Goal: Task Accomplishment & Management: Use online tool/utility

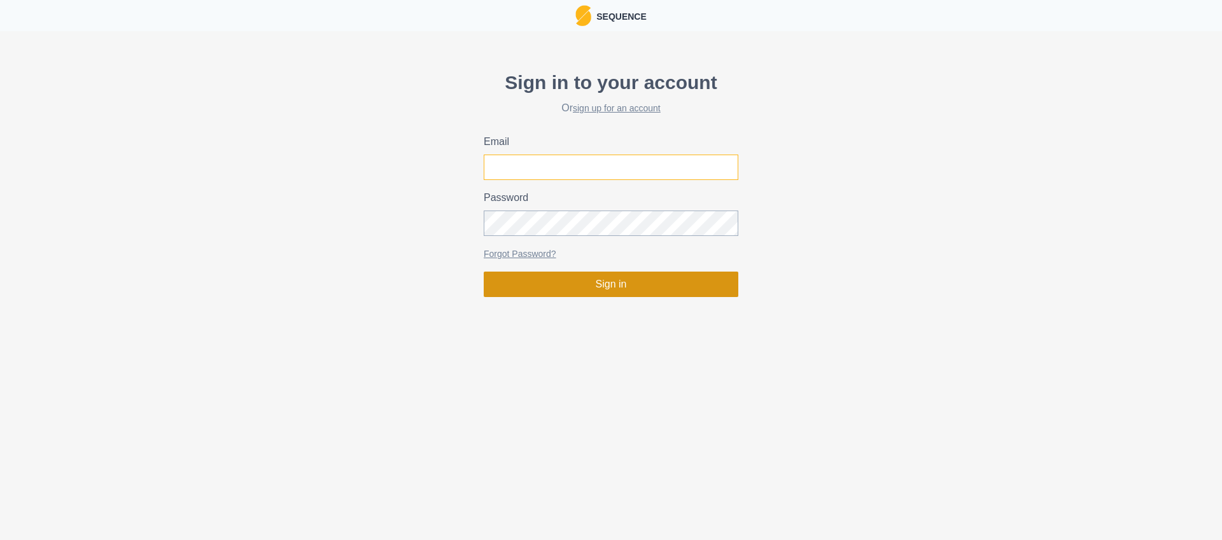
type input "matthew.peakperformanceclimbing@gmail.com"
click at [649, 284] on button "Sign in" at bounding box center [611, 284] width 255 height 25
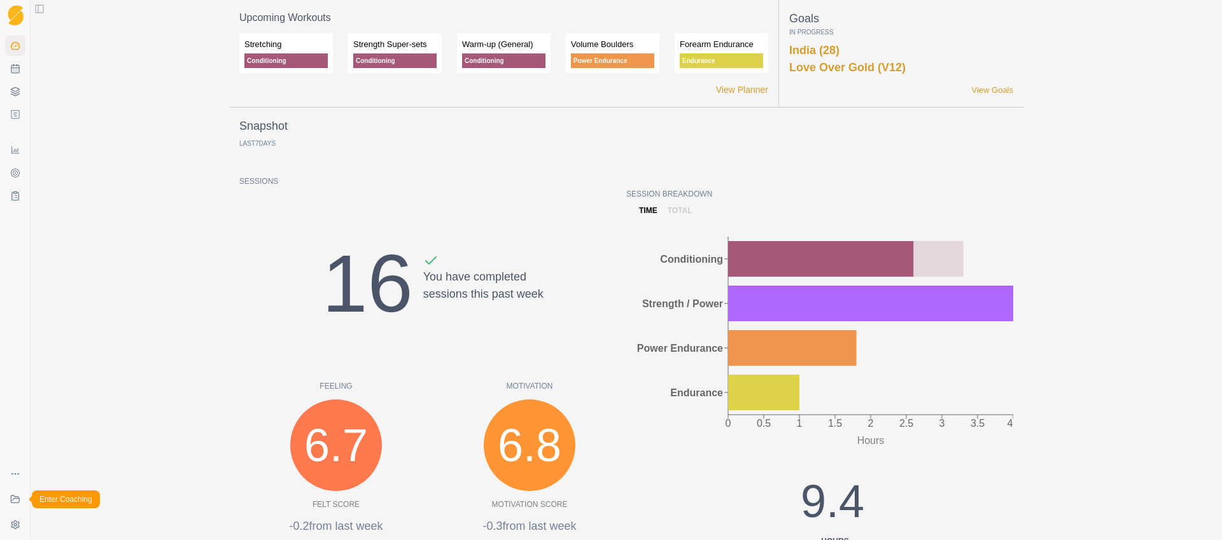
click at [15, 499] on icon at bounding box center [15, 499] width 8 height 7
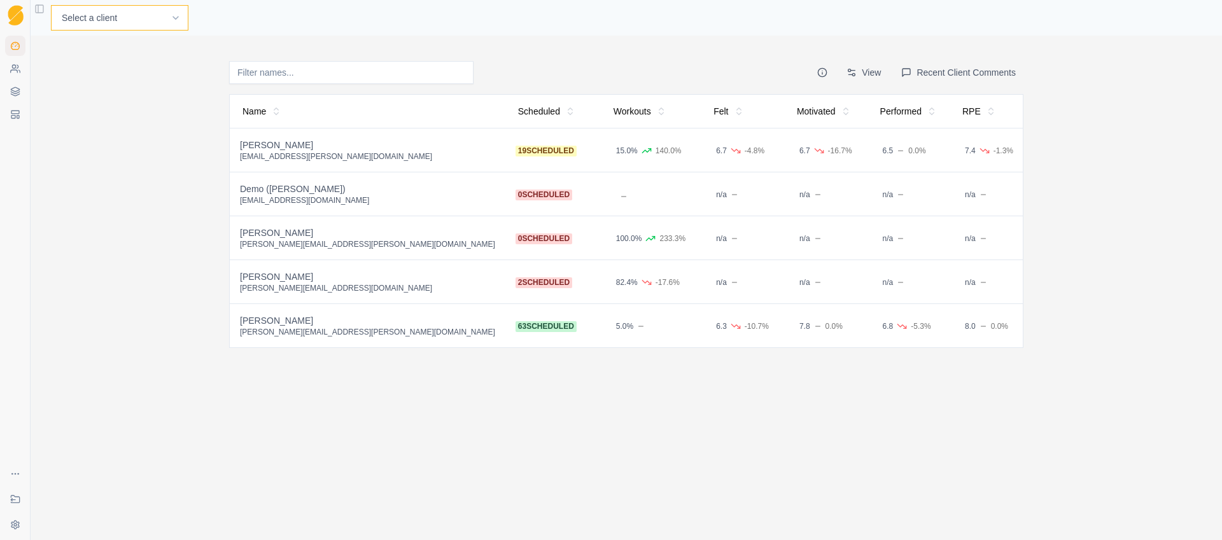
click at [127, 24] on select "Select a client Craig Fletcher Demo (Matt) John Capretta Kyle Honan Martin Hadl…" at bounding box center [119, 17] width 137 height 25
select select "a0224afa-7465-4e9d-8936-2a352f322d86"
click at [51, 5] on select "Select a client Craig Fletcher Demo (Matt) John Capretta Kyle Honan Martin Hadl…" at bounding box center [119, 17] width 137 height 25
click at [236, 25] on link "Planner" at bounding box center [253, 17] width 35 height 15
select select "month"
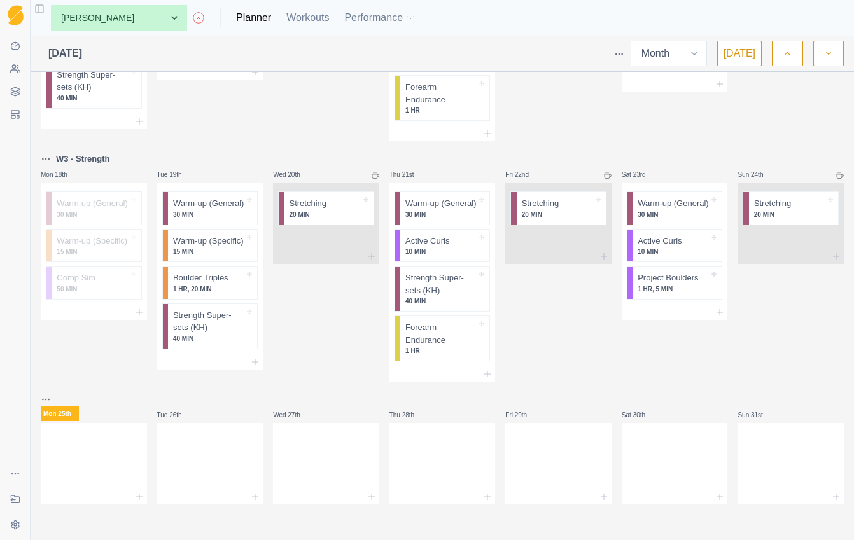
scroll to position [686, 0]
click at [368, 498] on icon at bounding box center [372, 497] width 10 height 10
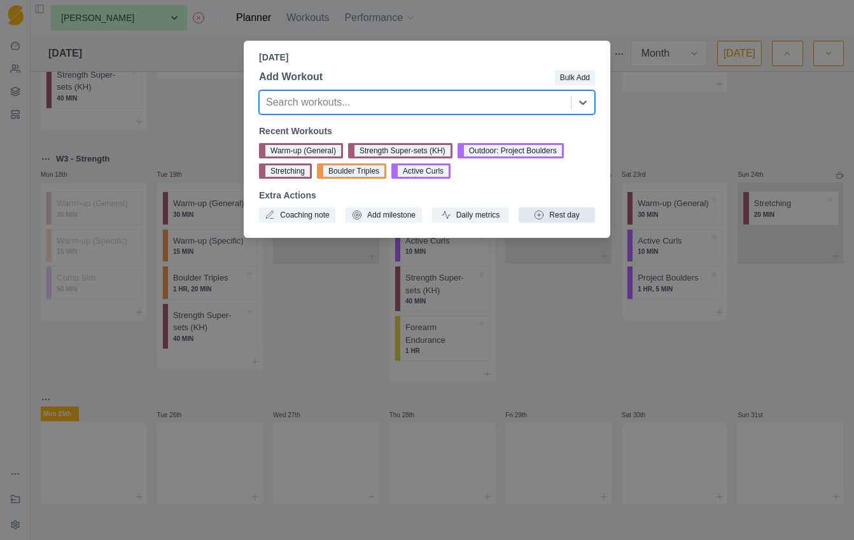
click at [559, 218] on button "Rest day" at bounding box center [557, 214] width 76 height 15
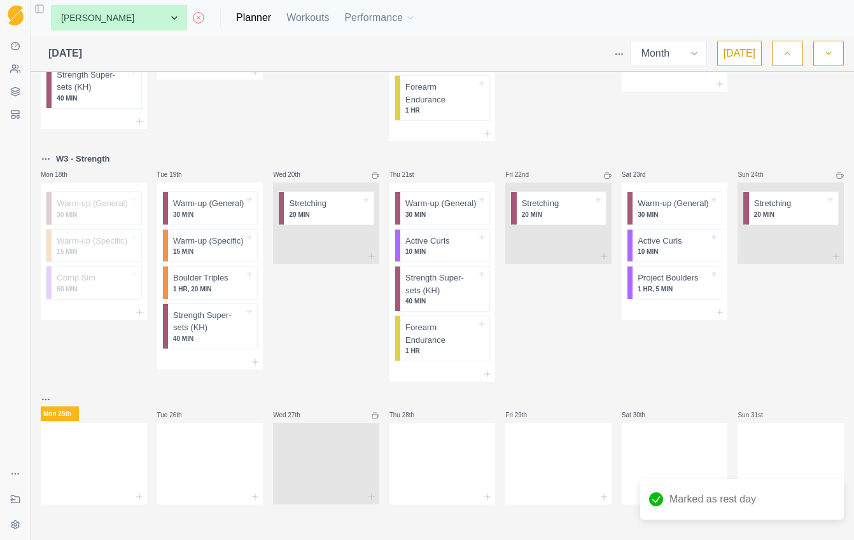
click at [599, 497] on icon at bounding box center [604, 497] width 10 height 10
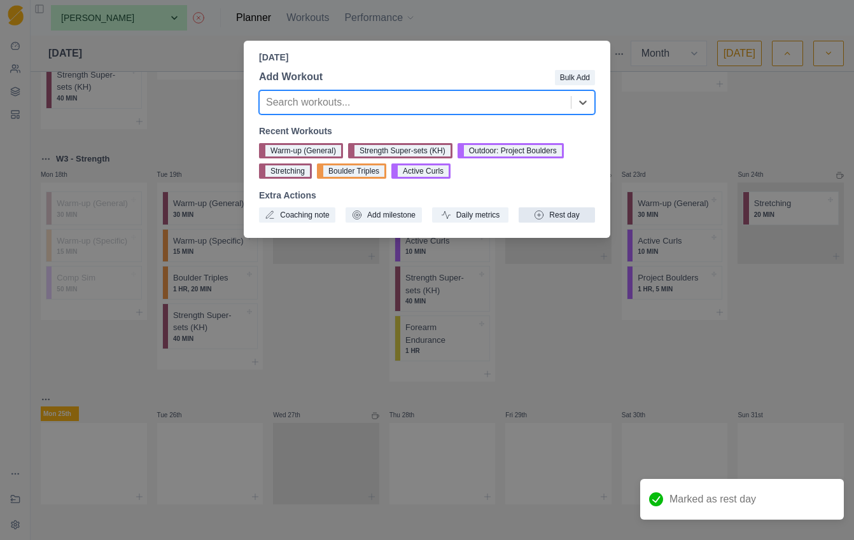
click at [562, 218] on button "Rest day" at bounding box center [557, 214] width 76 height 15
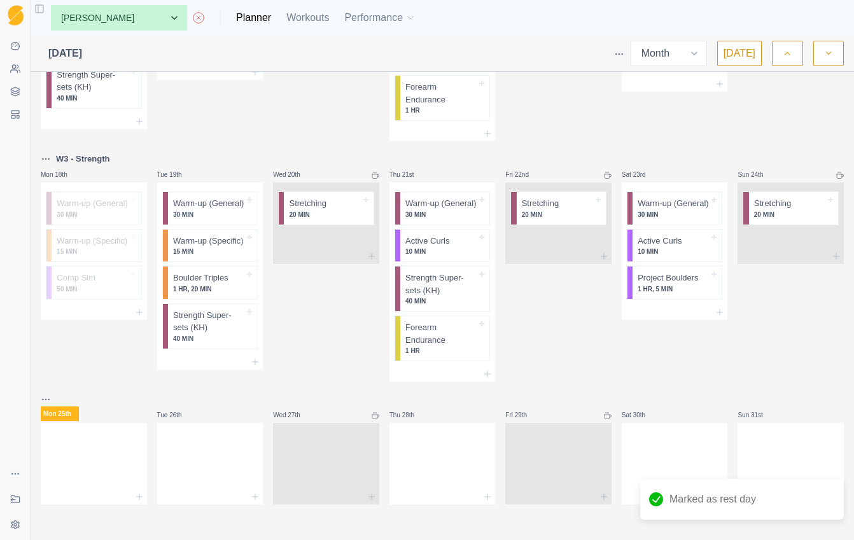
scroll to position [500, 0]
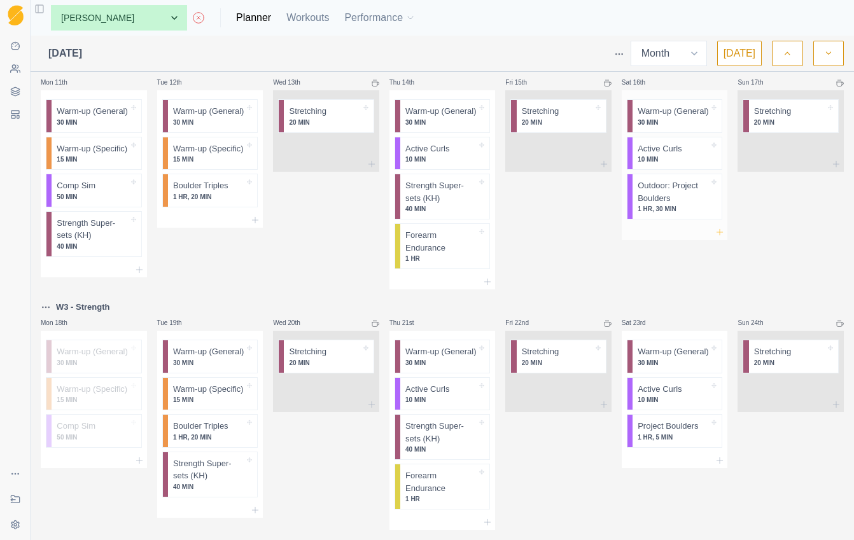
click at [715, 237] on icon at bounding box center [720, 232] width 10 height 10
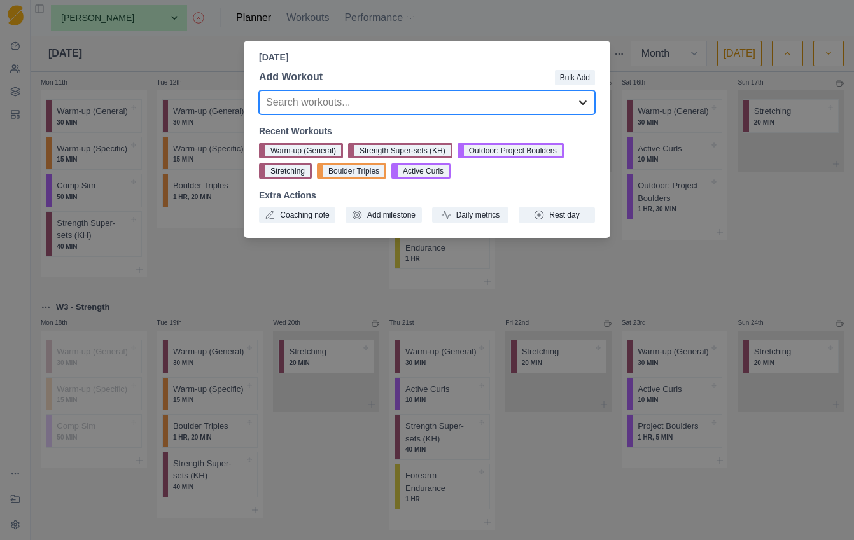
click at [581, 100] on icon at bounding box center [583, 102] width 13 height 13
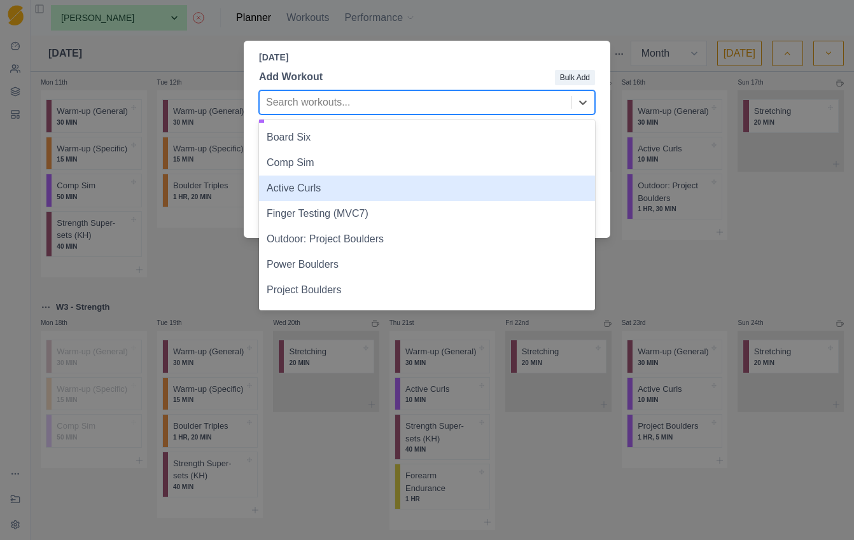
scroll to position [418, 0]
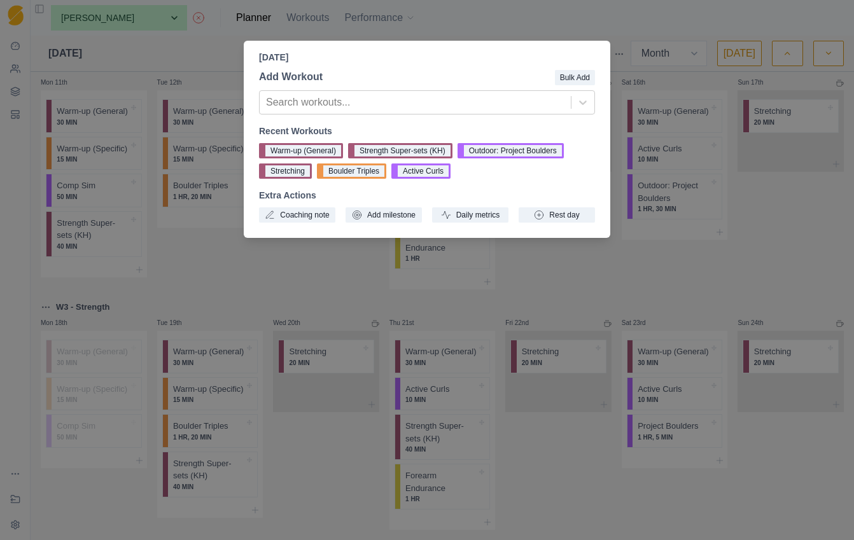
click at [228, 312] on div "Saturday, August 16th, 2025 Add Workout Bulk Add Search workouts... Recent Work…" at bounding box center [427, 270] width 854 height 540
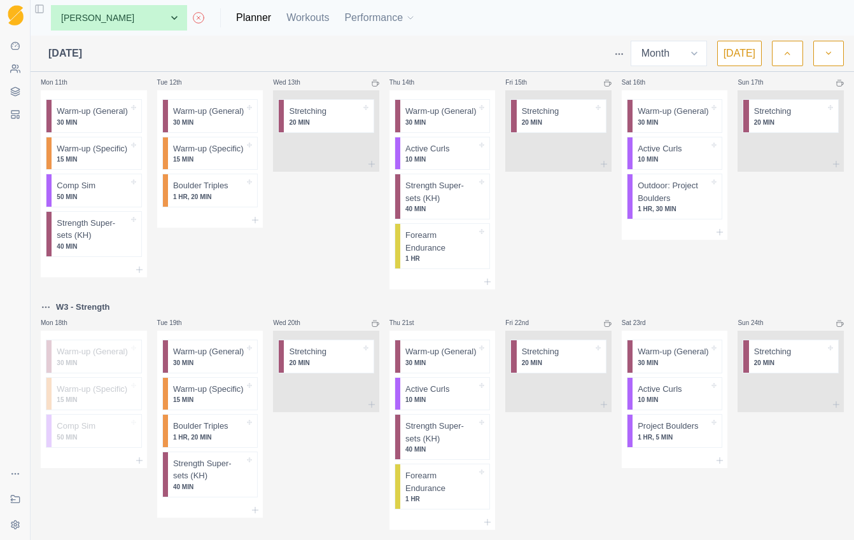
click at [228, 290] on div "Tue 12th Warm-up (General) 30 MIN Warm-up (Specific) 15 MIN Boulder Triples 1 H…" at bounding box center [210, 174] width 106 height 230
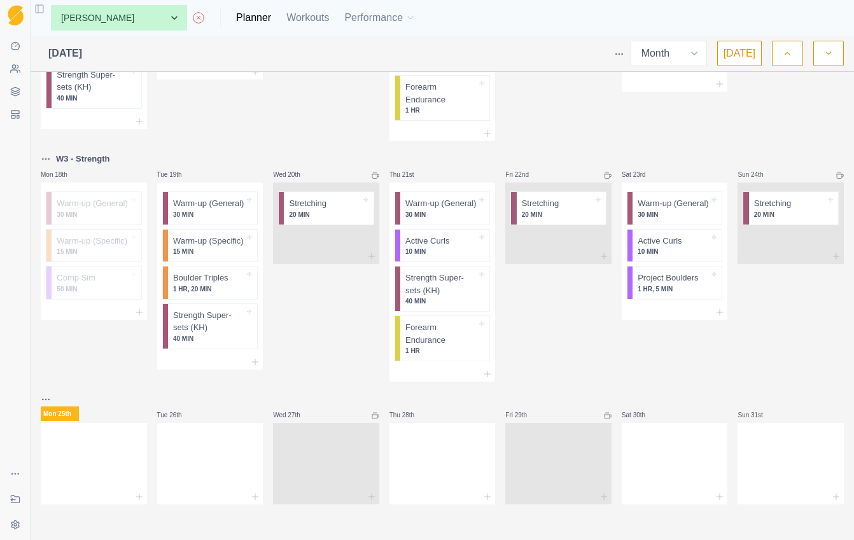
scroll to position [686, 0]
click at [15, 499] on icon at bounding box center [15, 500] width 10 height 10
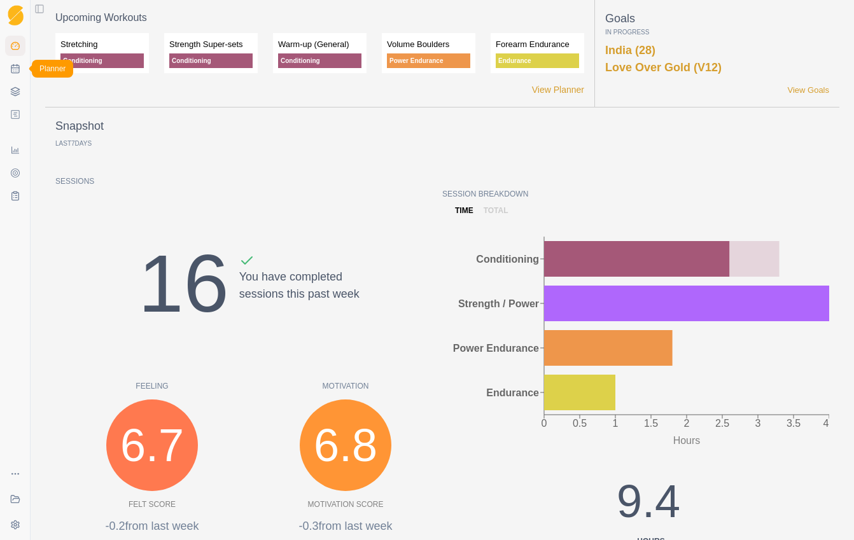
click at [15, 67] on icon at bounding box center [15, 69] width 10 height 10
select select "month"
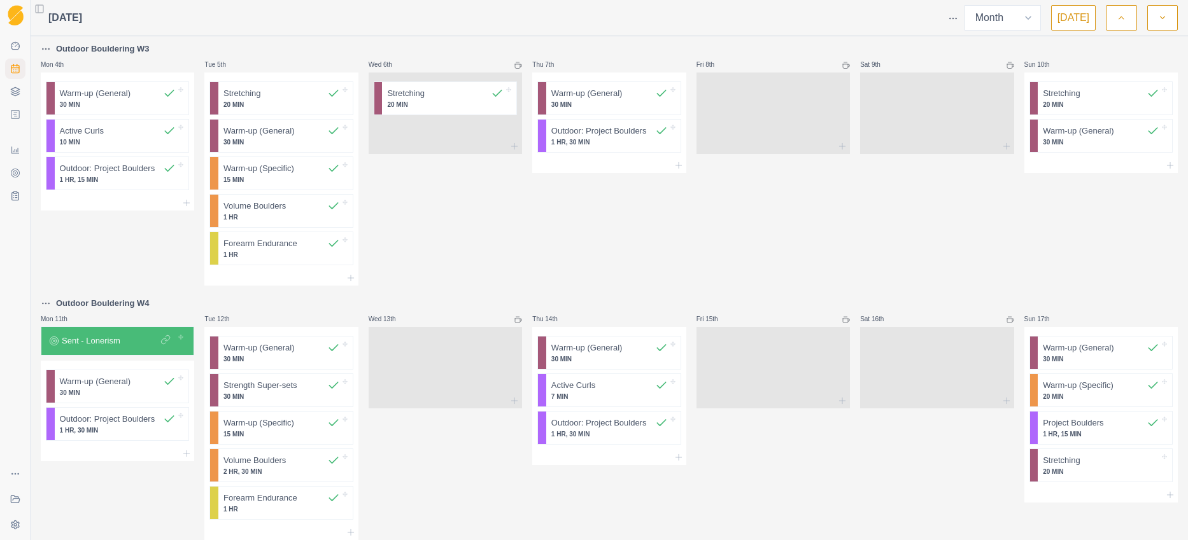
scroll to position [773, 0]
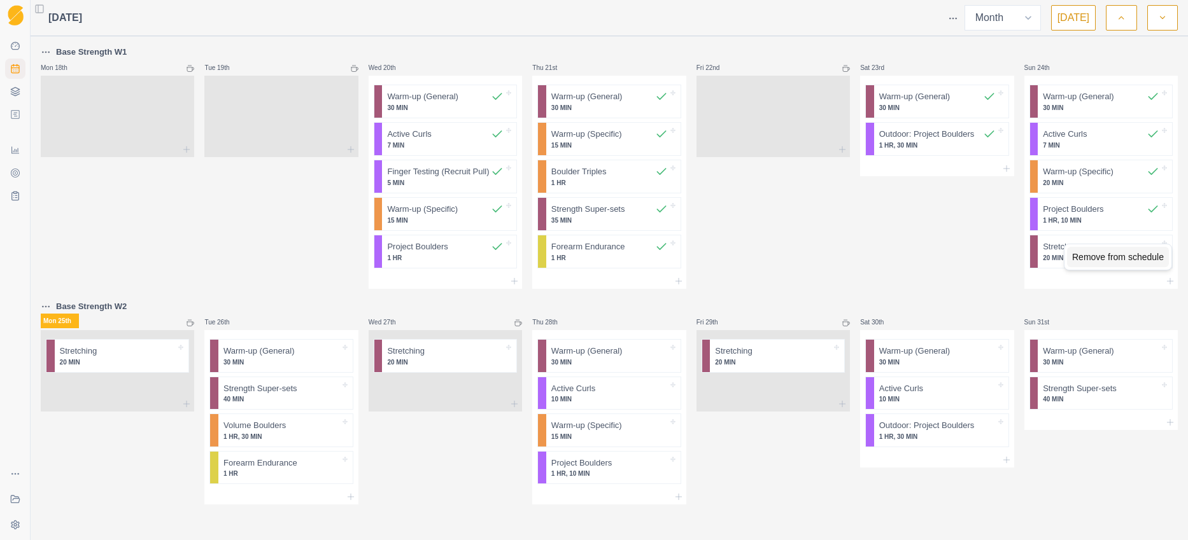
click at [853, 262] on div "Remove from schedule" at bounding box center [1118, 257] width 102 height 20
click at [349, 498] on icon at bounding box center [351, 497] width 10 height 10
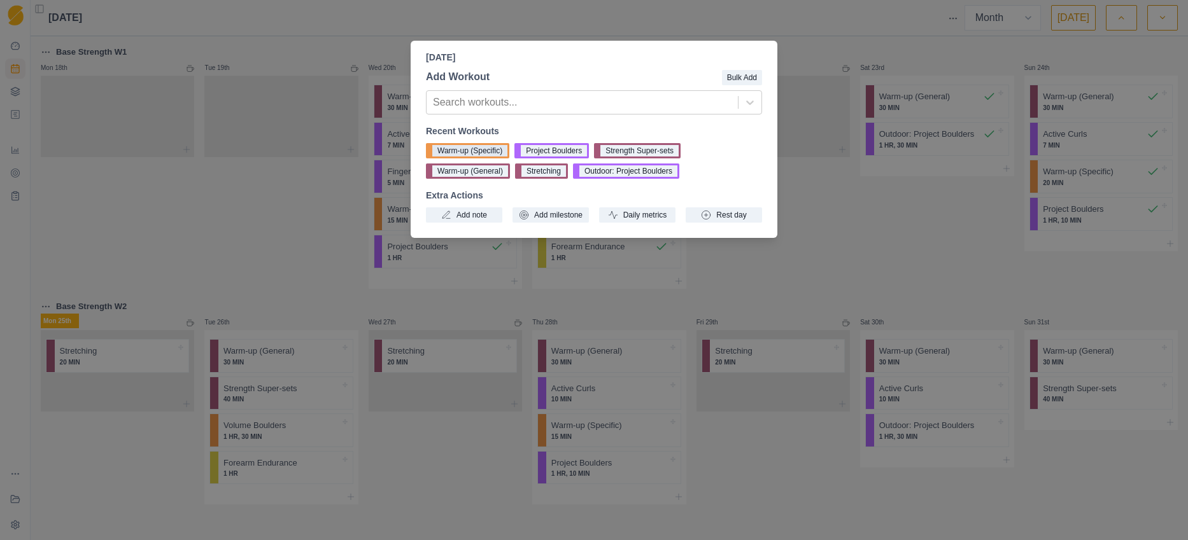
click at [495, 149] on button "Warm-up (Specific)" at bounding box center [467, 150] width 83 height 15
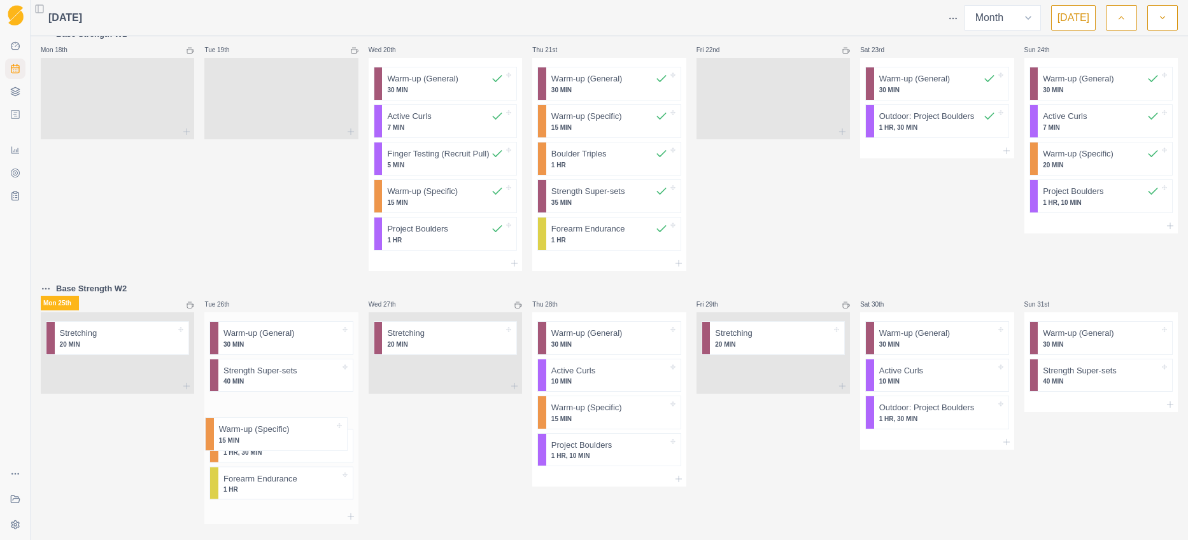
scroll to position [786, 0]
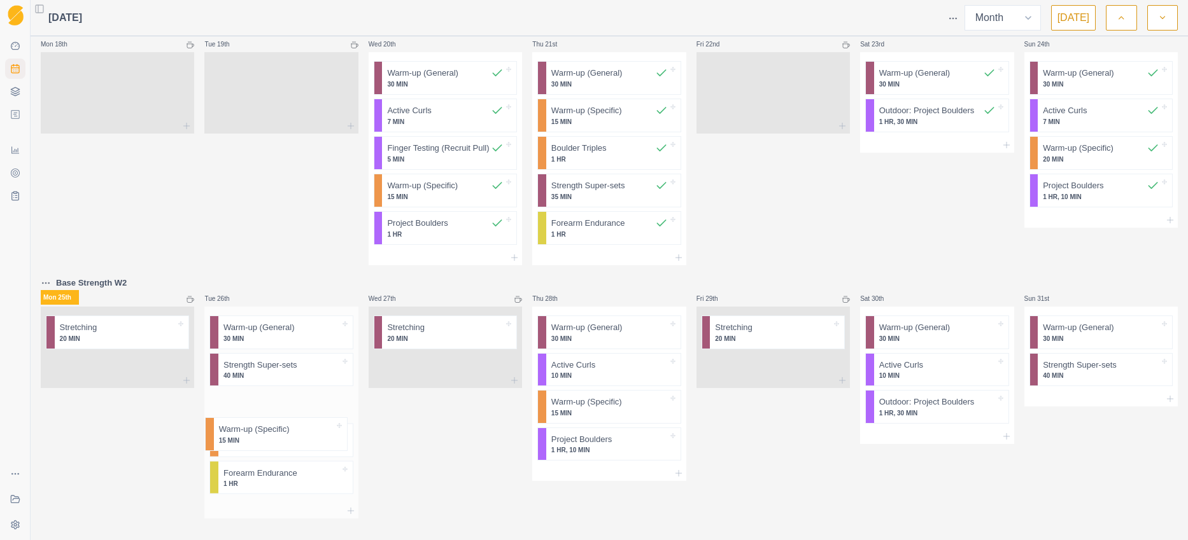
drag, startPoint x: 267, startPoint y: 512, endPoint x: 264, endPoint y: 437, distance: 75.8
click at [264, 437] on div "Warm-up (General) 30 MIN Strength Super-sets 40 MIN Volume Boulders 1 HR, 30 MI…" at bounding box center [280, 405] width 153 height 197
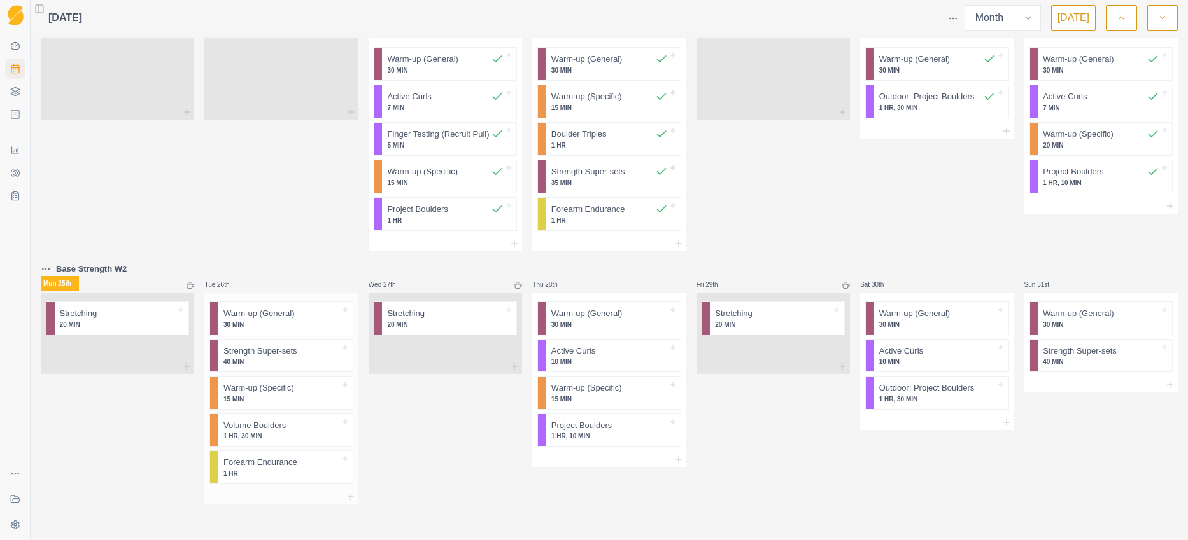
scroll to position [811, 0]
drag, startPoint x: 1087, startPoint y: 360, endPoint x: 592, endPoint y: 478, distance: 509.1
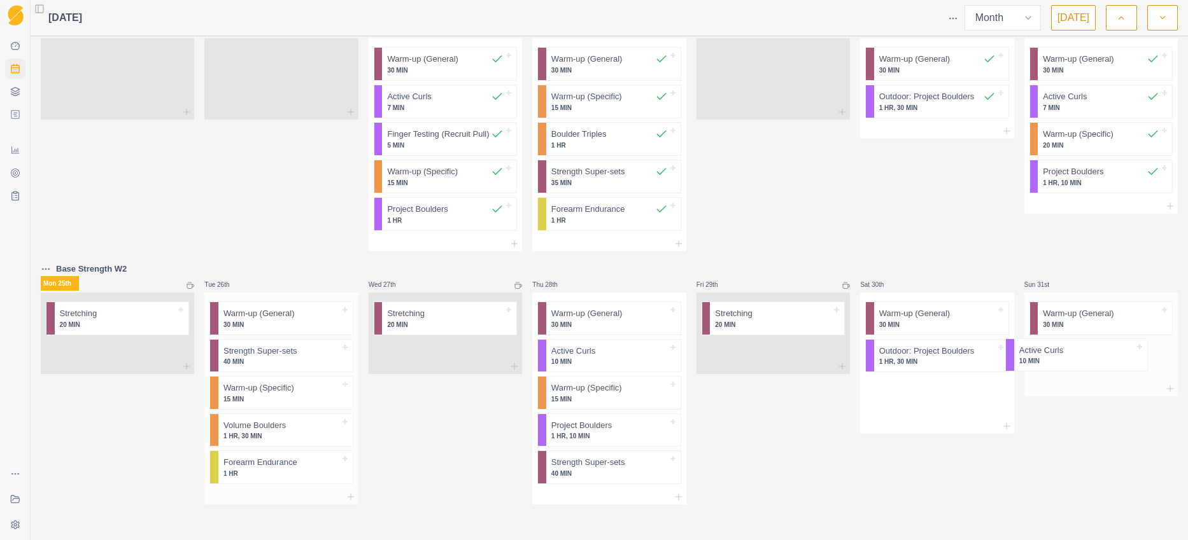
drag, startPoint x: 901, startPoint y: 363, endPoint x: 1053, endPoint y: 363, distance: 152.7
click at [853, 387] on icon at bounding box center [1170, 385] width 10 height 10
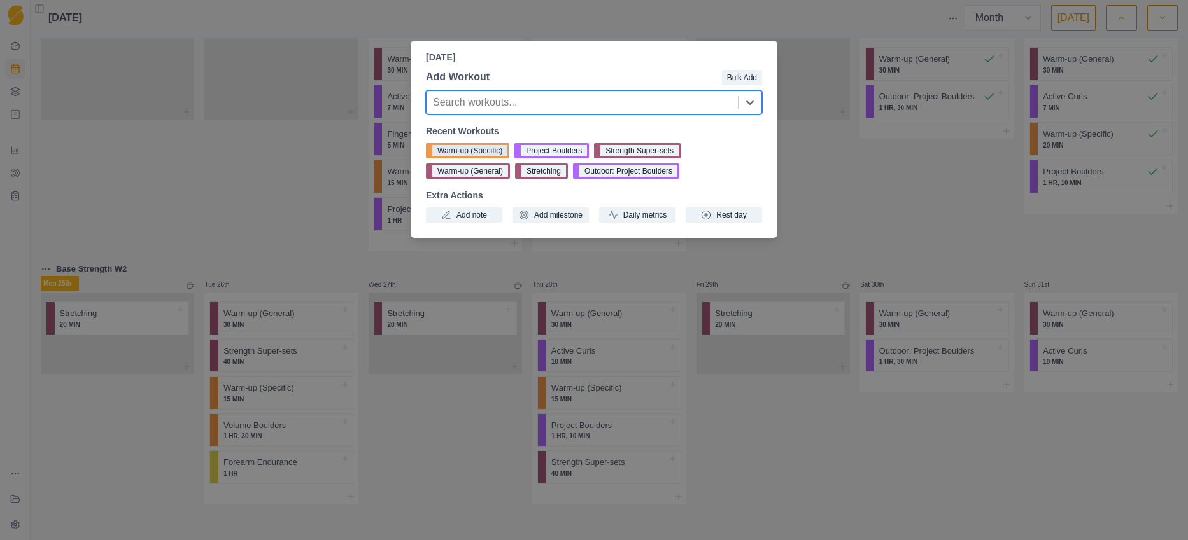
click at [469, 155] on button "Warm-up (Specific)" at bounding box center [467, 150] width 83 height 15
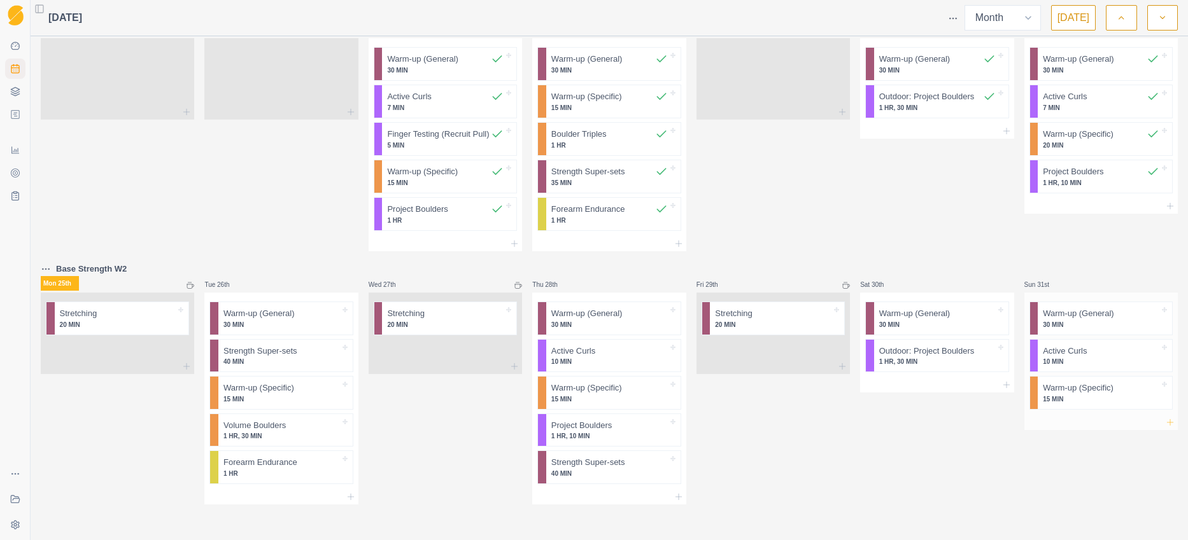
click at [853, 423] on icon at bounding box center [1170, 423] width 10 height 10
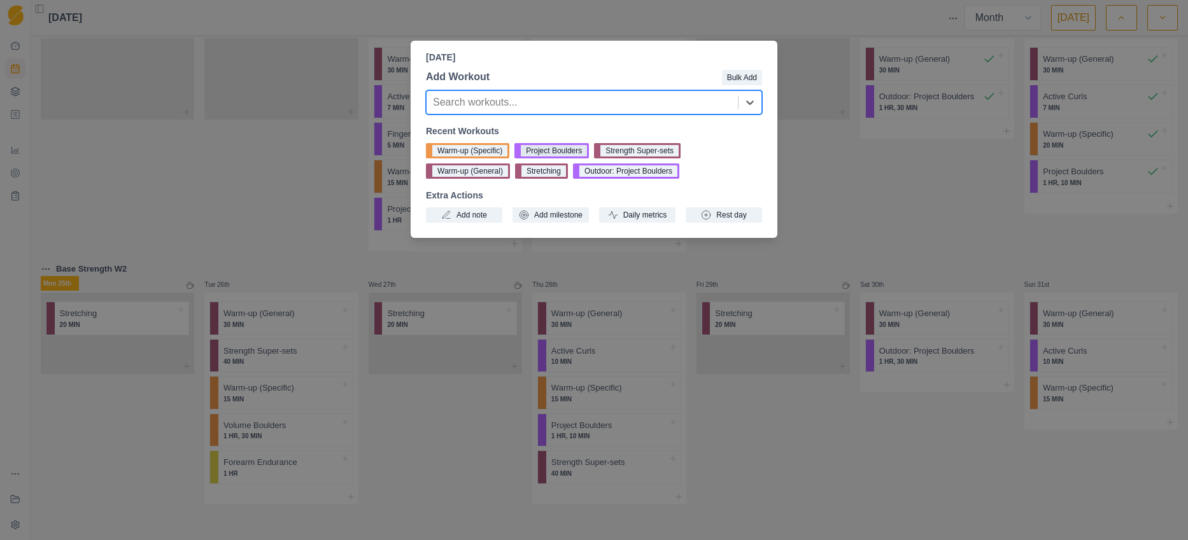
click at [567, 149] on button "Project Boulders" at bounding box center [551, 150] width 74 height 15
